Goal: Information Seeking & Learning: Learn about a topic

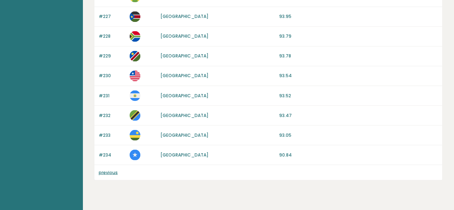
scroll to position [607, 0]
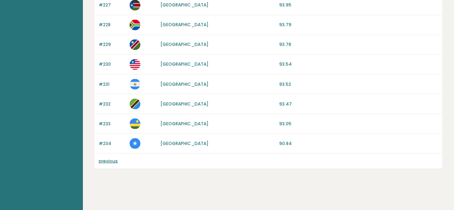
click at [113, 157] on link "previous" at bounding box center [108, 160] width 19 height 6
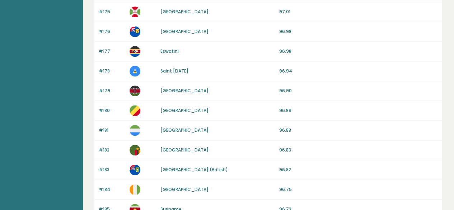
drag, startPoint x: 457, startPoint y: 35, endPoint x: 459, endPoint y: 114, distance: 79.6
click at [453, 114] on html "Brght Take the test Test others Average IQ scores per country It is important t…" at bounding box center [227, 106] width 454 height 940
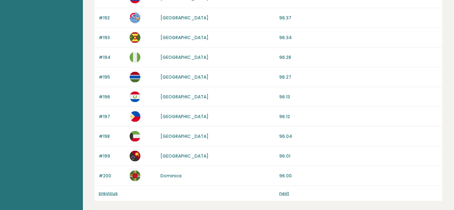
scroll to position [725, 0]
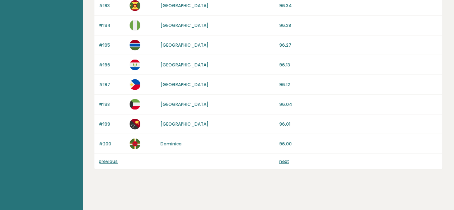
click at [103, 158] on link "previous" at bounding box center [108, 161] width 19 height 6
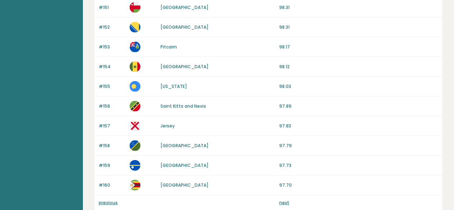
scroll to position [725, 0]
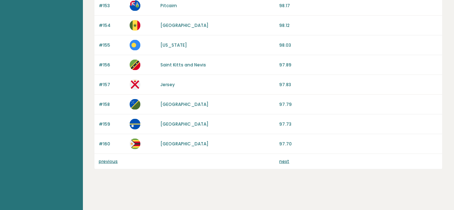
drag, startPoint x: 455, startPoint y: 37, endPoint x: 448, endPoint y: 192, distance: 155.4
click at [281, 158] on link "next" at bounding box center [284, 161] width 10 height 6
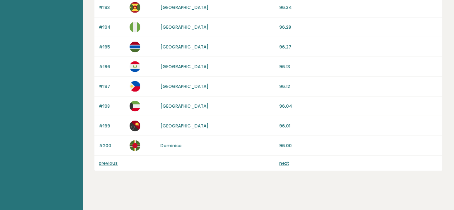
scroll to position [725, 0]
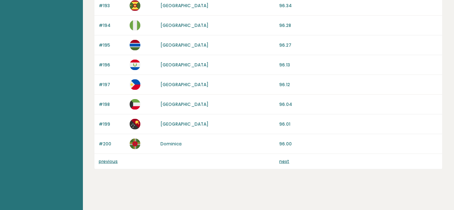
drag, startPoint x: 458, startPoint y: 35, endPoint x: 447, endPoint y: 192, distance: 156.8
click at [284, 158] on link "next" at bounding box center [284, 161] width 10 height 6
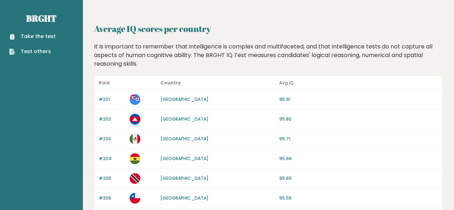
drag, startPoint x: 457, startPoint y: 13, endPoint x: 441, endPoint y: -7, distance: 25.5
click at [42, 38] on link "Take the test" at bounding box center [32, 37] width 46 height 8
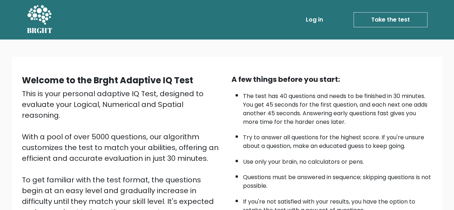
click at [386, 21] on link "Take the test" at bounding box center [390, 19] width 74 height 15
